Goal: Find specific page/section: Find specific page/section

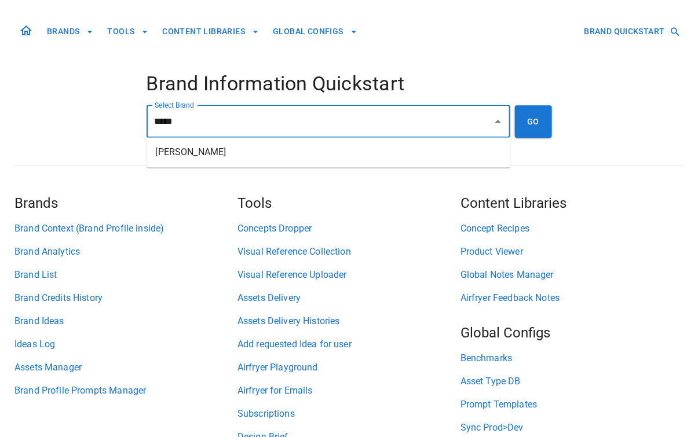
click at [295, 152] on li "[PERSON_NAME]" at bounding box center [328, 152] width 364 height 21
type input "**********"
click at [537, 129] on button "GO" at bounding box center [533, 121] width 37 height 32
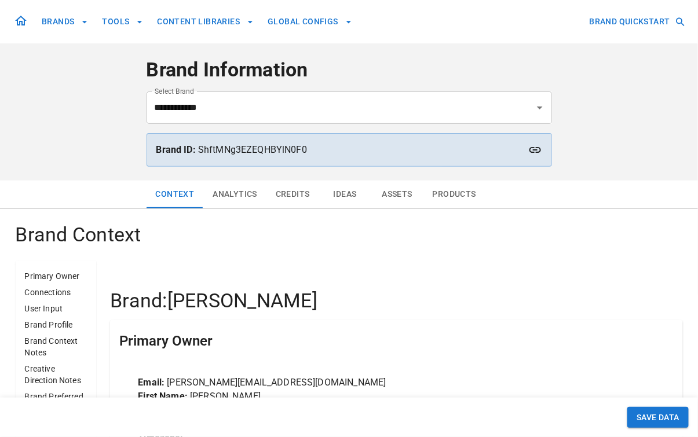
scroll to position [19, 0]
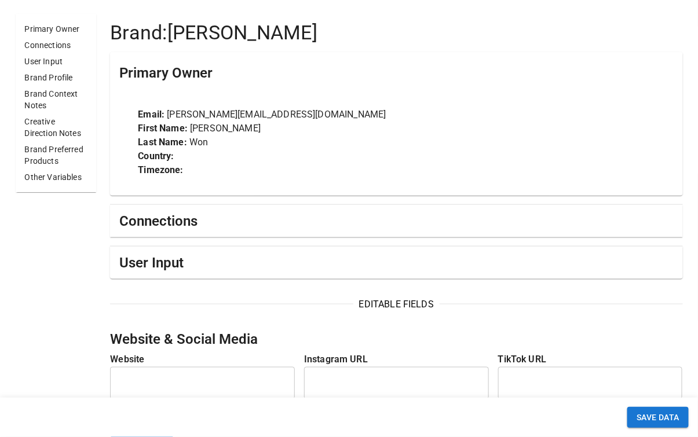
click at [285, 222] on div "Connections" at bounding box center [395, 221] width 553 height 19
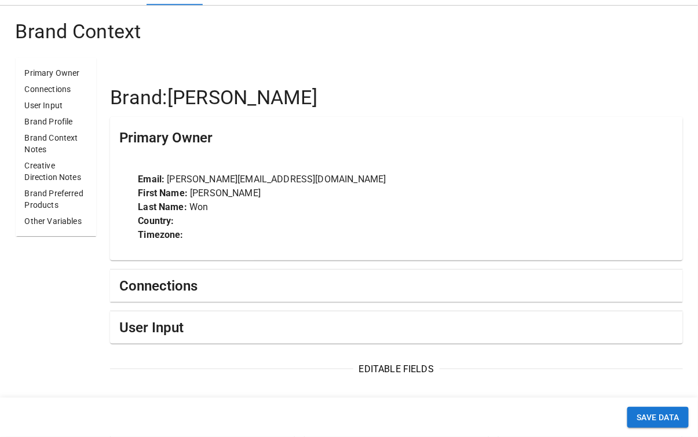
scroll to position [313, 0]
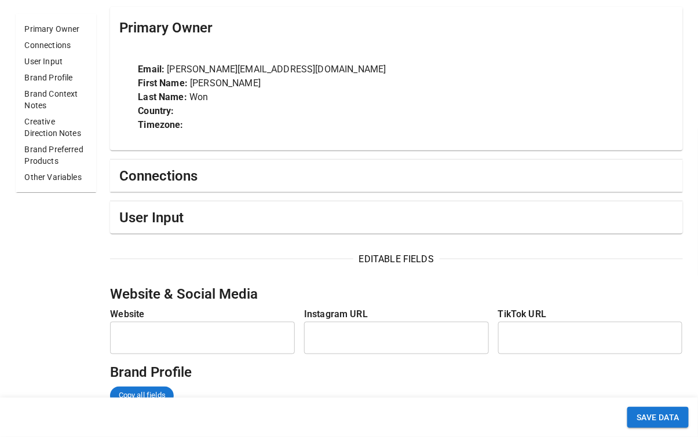
click at [267, 180] on div "Connections" at bounding box center [395, 176] width 553 height 19
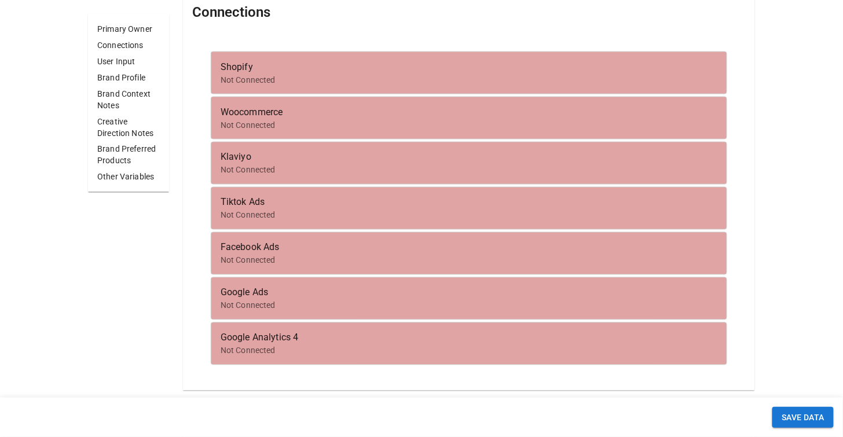
scroll to position [463, 0]
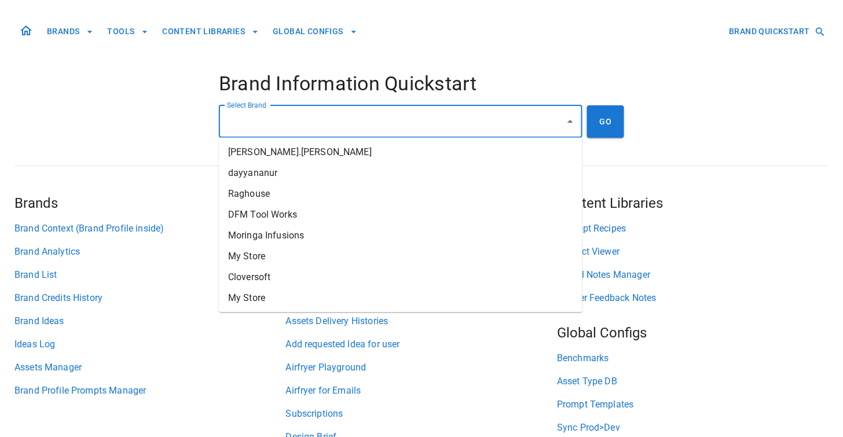
click at [469, 124] on input "Select Brand" at bounding box center [392, 122] width 336 height 22
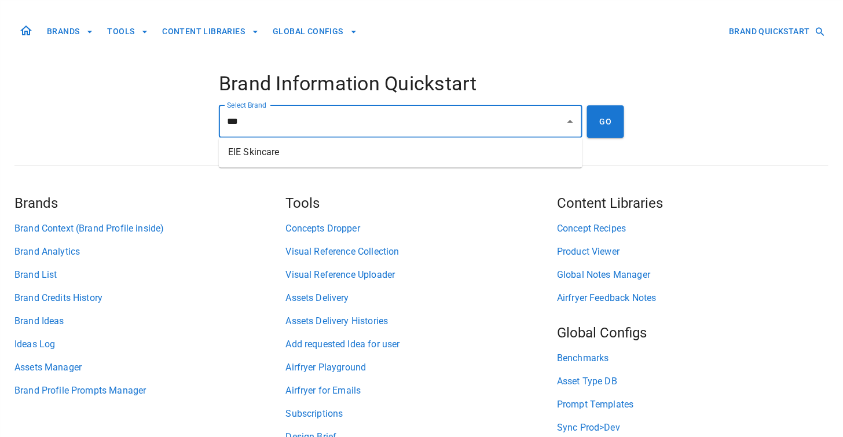
click at [458, 159] on li "EIE Skincare" at bounding box center [401, 152] width 364 height 21
type input "**********"
click at [611, 122] on button "GO" at bounding box center [605, 121] width 37 height 32
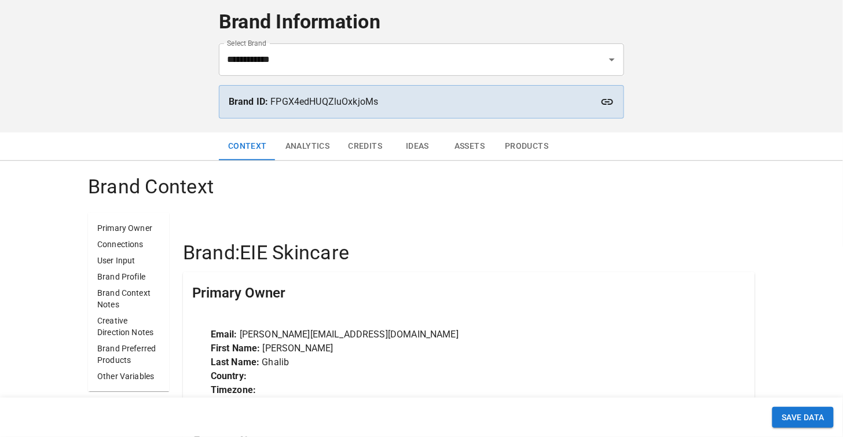
scroll to position [50, 0]
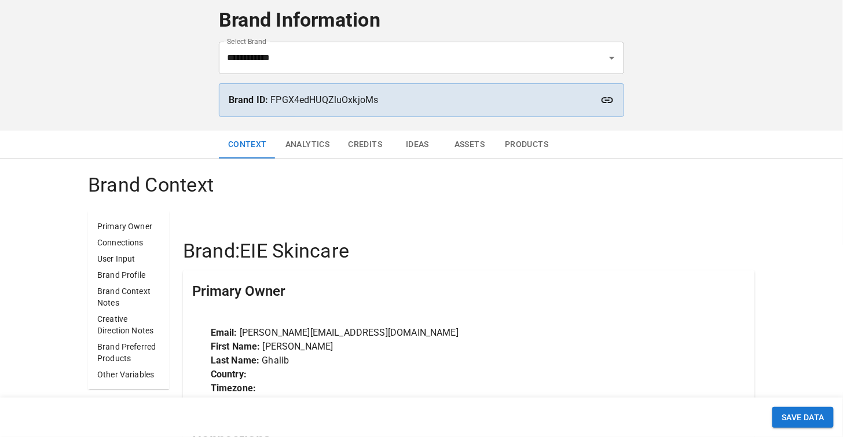
click at [411, 141] on button "Ideas" at bounding box center [417, 145] width 52 height 28
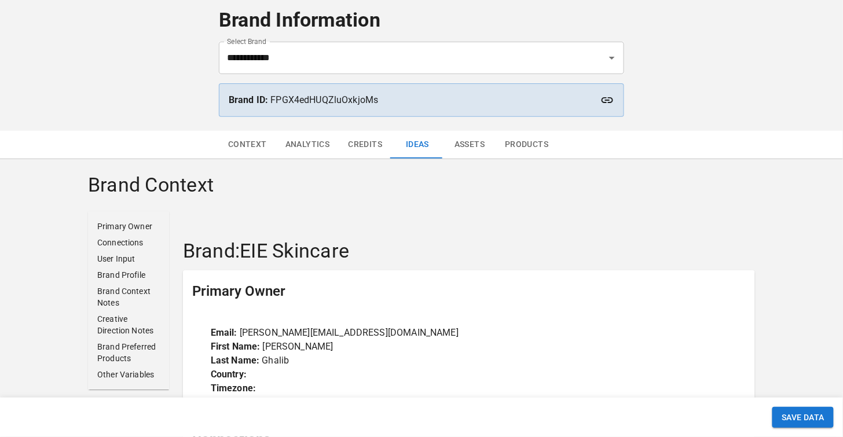
click at [477, 144] on button "Assets" at bounding box center [469, 145] width 52 height 28
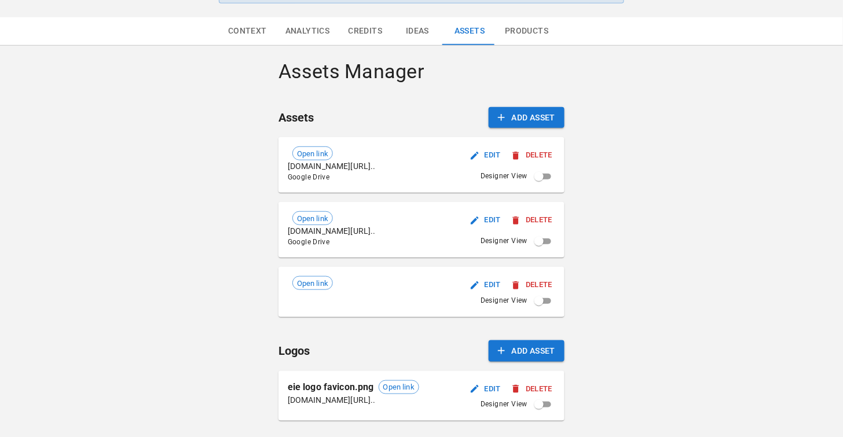
scroll to position [163, 0]
click at [312, 155] on span "Open link" at bounding box center [312, 155] width 39 height 12
click at [320, 218] on span "Open link" at bounding box center [312, 220] width 39 height 12
click at [533, 218] on button "Delete" at bounding box center [532, 221] width 46 height 18
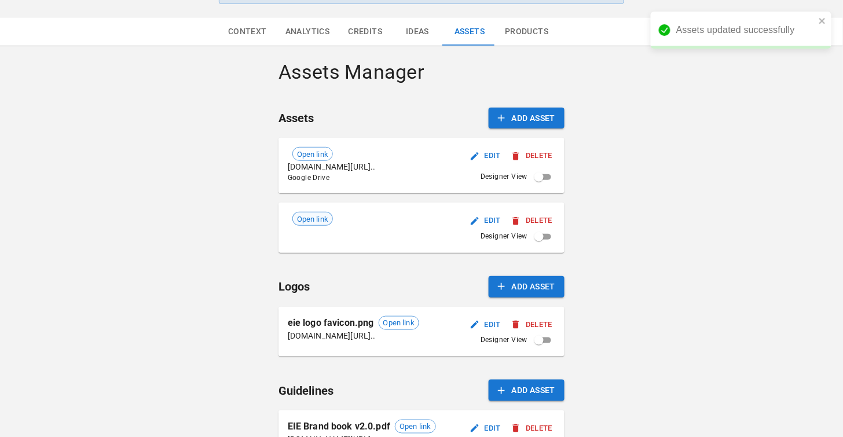
click at [311, 218] on span "Open link" at bounding box center [312, 220] width 39 height 12
click at [538, 218] on button "Delete" at bounding box center [532, 221] width 46 height 18
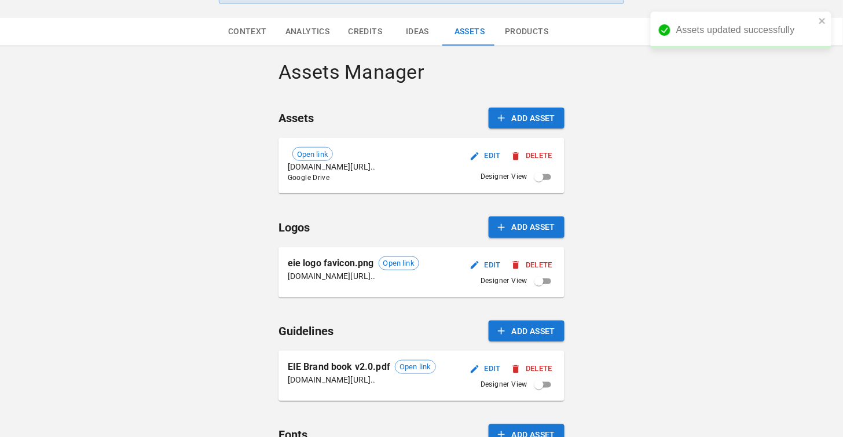
click at [496, 154] on button "Edit" at bounding box center [485, 156] width 37 height 18
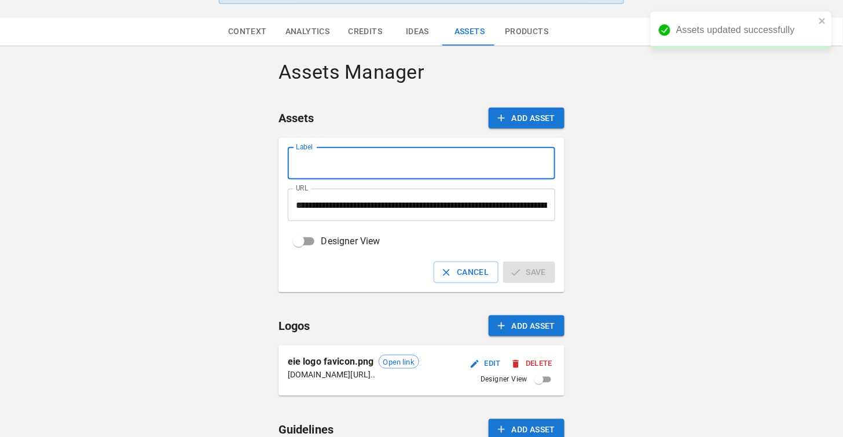
click at [431, 166] on input "Label" at bounding box center [422, 163] width 268 height 32
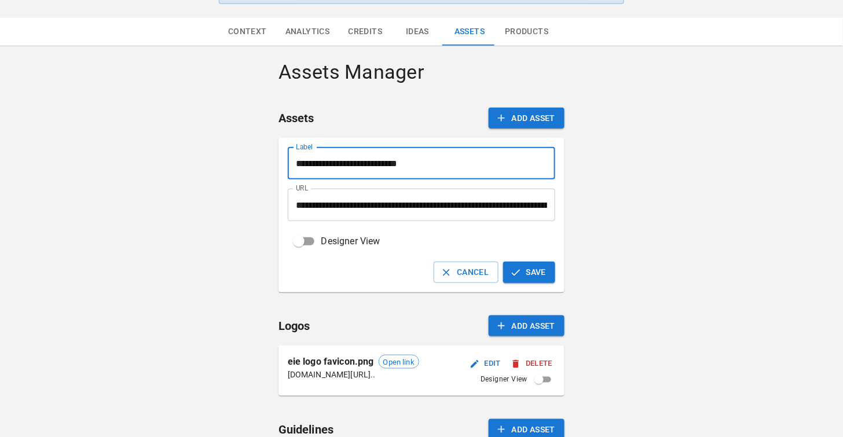
click at [382, 166] on input "**********" at bounding box center [422, 163] width 268 height 32
click at [436, 164] on input "**********" at bounding box center [422, 163] width 268 height 32
type input "**********"
click at [519, 267] on icon "button" at bounding box center [516, 273] width 12 height 12
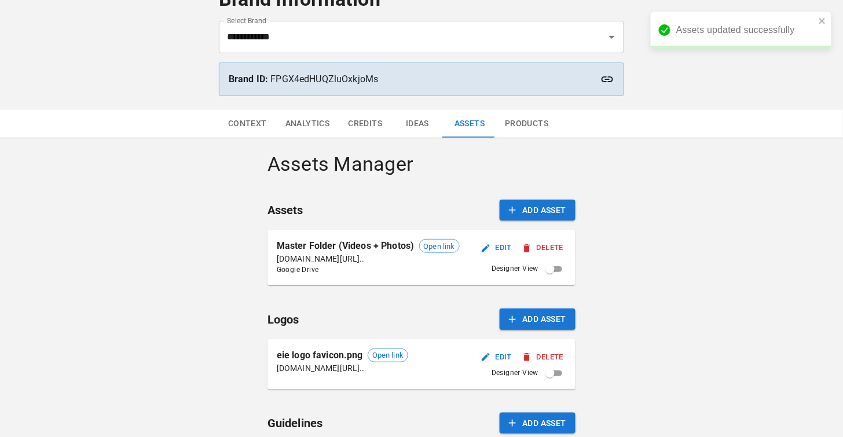
scroll to position [74, 0]
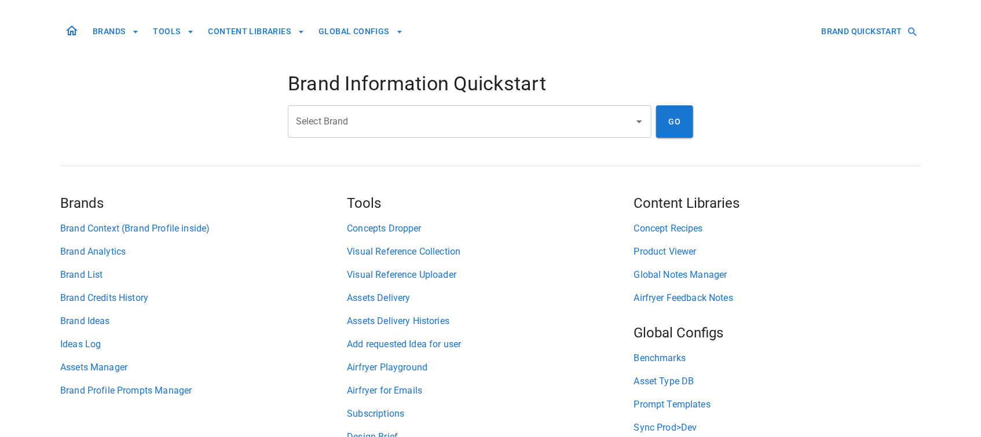
drag, startPoint x: 0, startPoint y: 0, endPoint x: 551, endPoint y: 119, distance: 563.7
click at [551, 119] on input "Select Brand" at bounding box center [461, 122] width 336 height 22
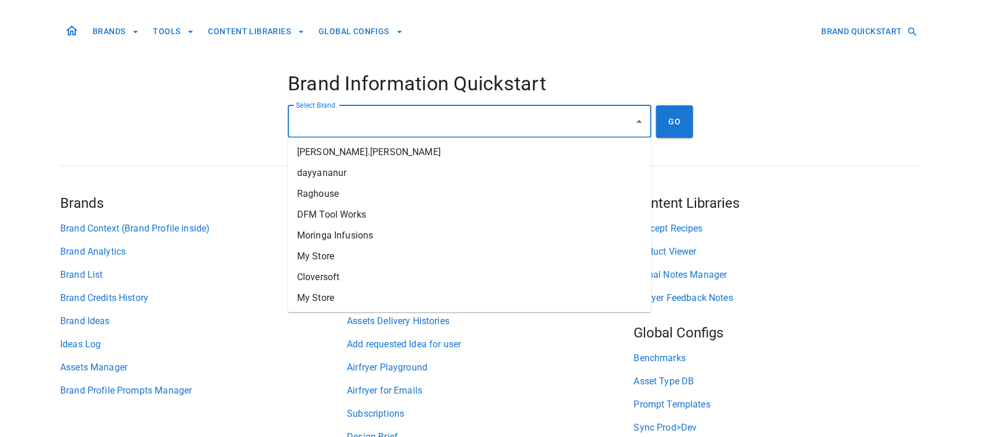
type input "*"
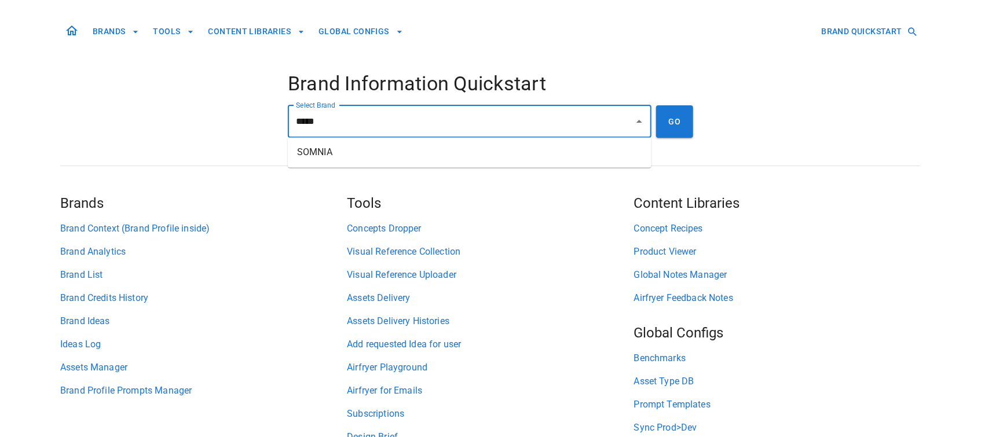
click at [526, 165] on ul "SOMNIA" at bounding box center [470, 153] width 364 height 30
click at [612, 148] on li "SOMNIA" at bounding box center [470, 152] width 364 height 21
type input "******"
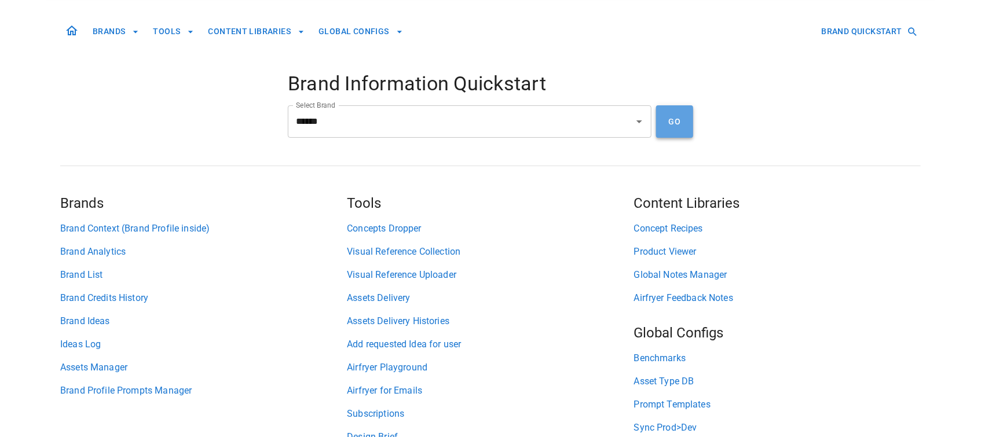
click at [671, 119] on button "GO" at bounding box center [674, 121] width 37 height 32
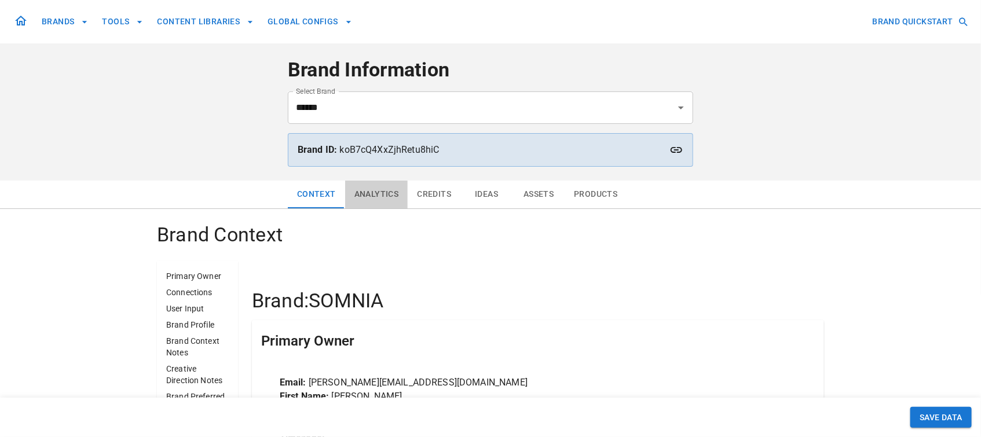
click at [372, 193] on button "Analytics" at bounding box center [376, 195] width 63 height 28
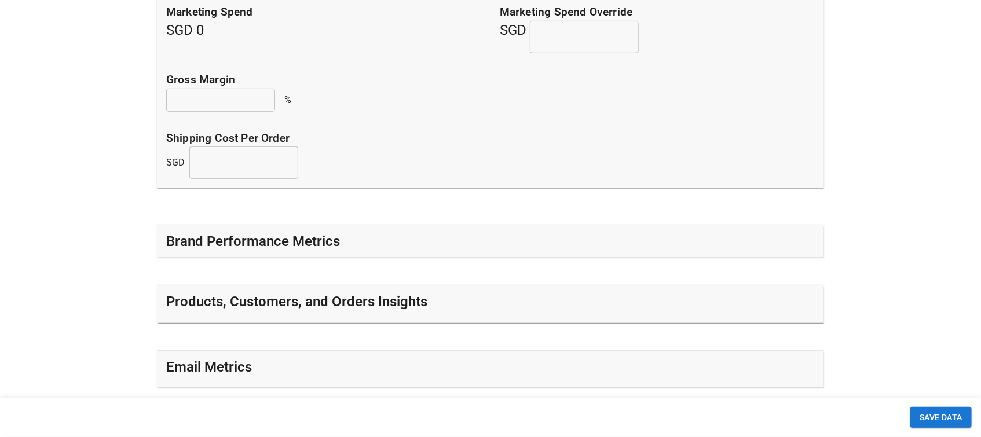
scroll to position [322, 0]
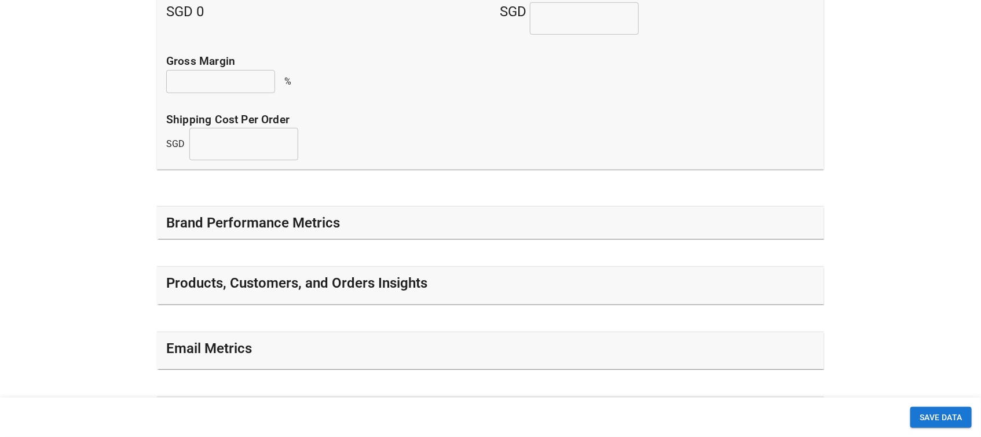
click at [398, 227] on div "Brand Performance Metrics" at bounding box center [490, 223] width 648 height 19
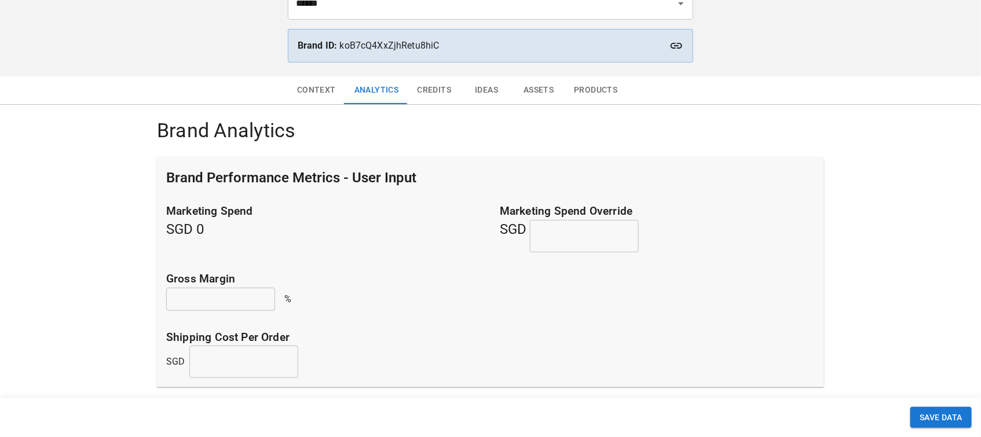
scroll to position [105, 0]
click at [419, 175] on div "Brand Performance Metrics - User Input" at bounding box center [490, 176] width 648 height 19
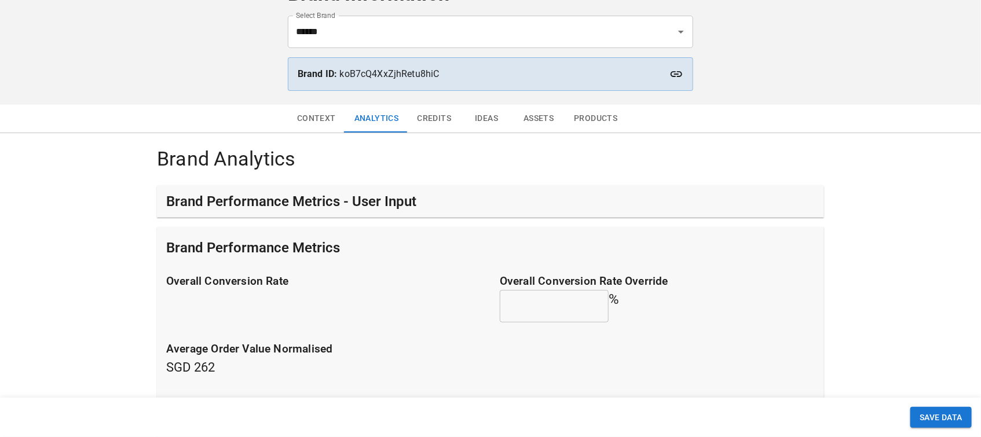
scroll to position [77, 0]
